Goal: Check status: Check status

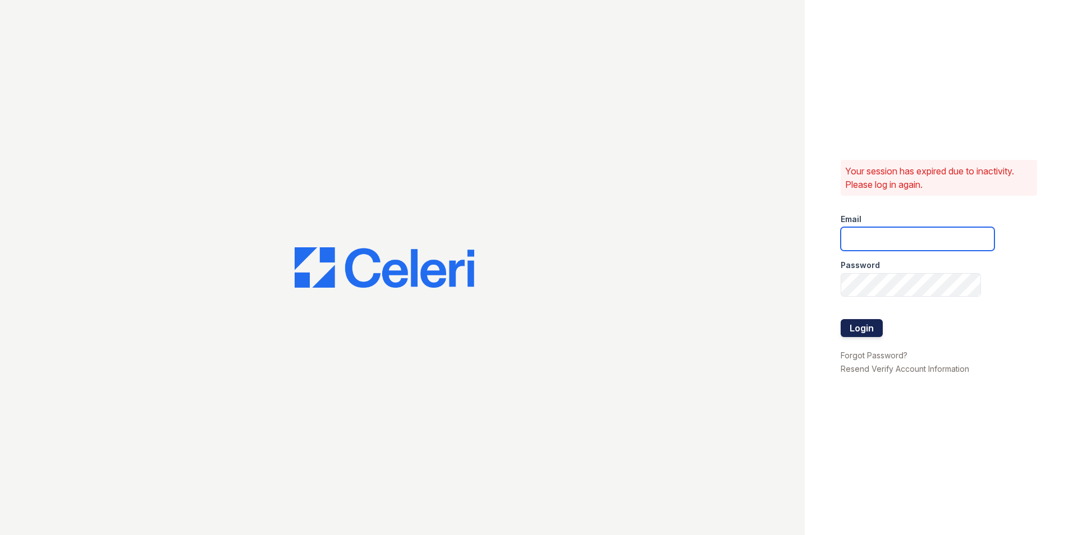
type input "paula@redwood-property.com"
click at [858, 321] on button "Login" at bounding box center [862, 328] width 42 height 18
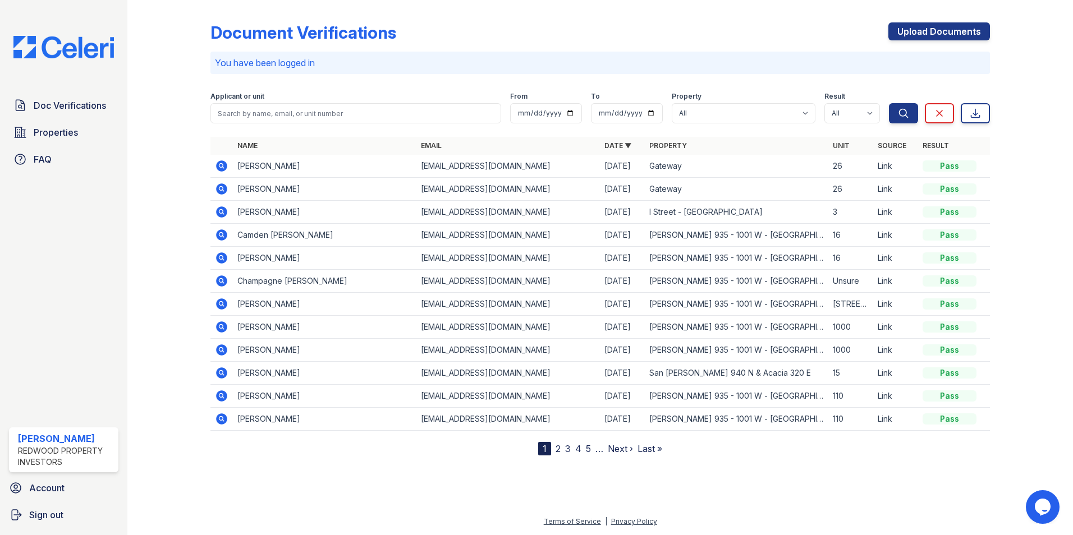
click at [220, 165] on icon at bounding box center [220, 165] width 3 height 3
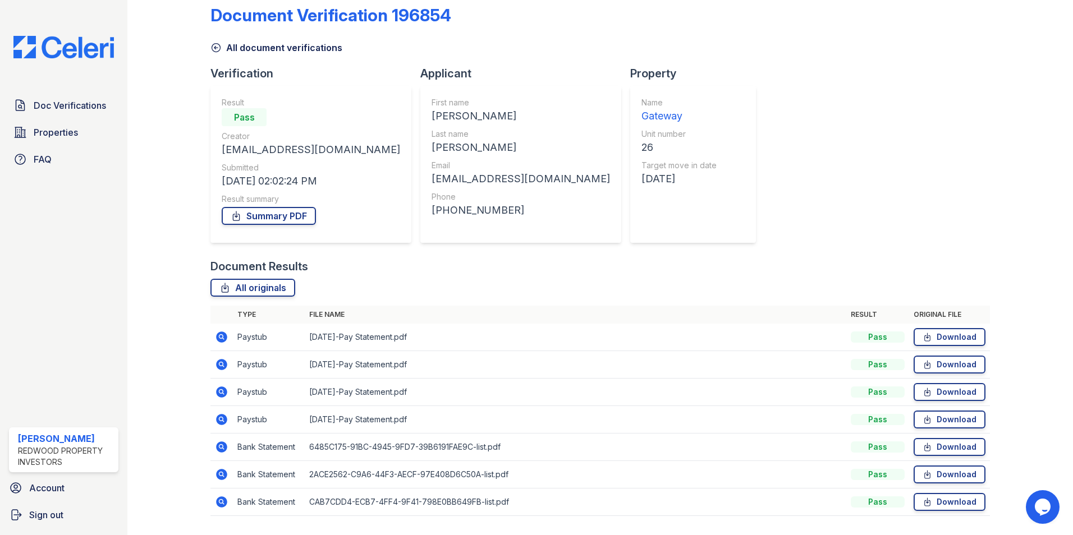
scroll to position [48, 0]
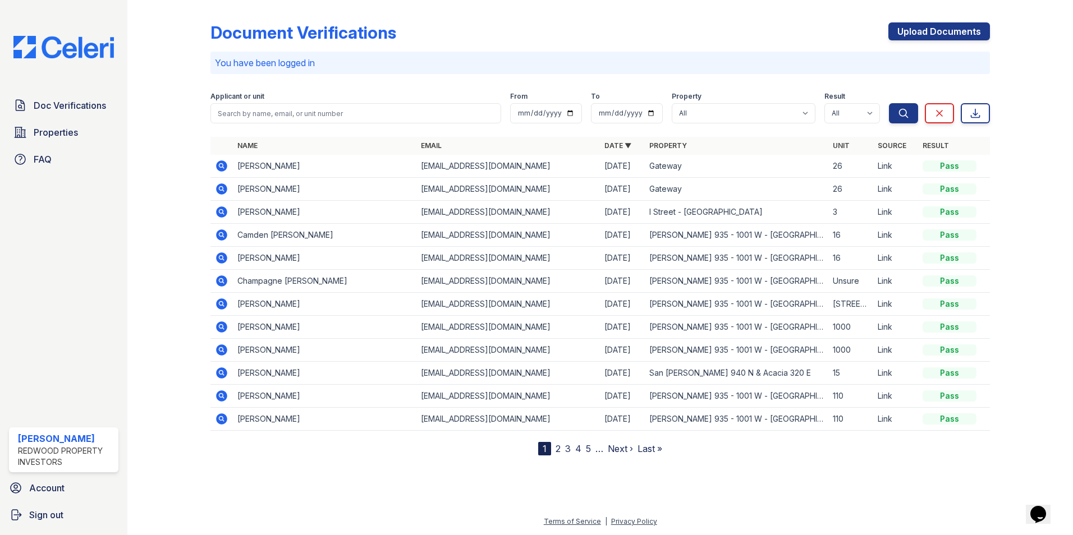
click at [223, 189] on icon at bounding box center [221, 188] width 13 height 13
